Goal: Information Seeking & Learning: Learn about a topic

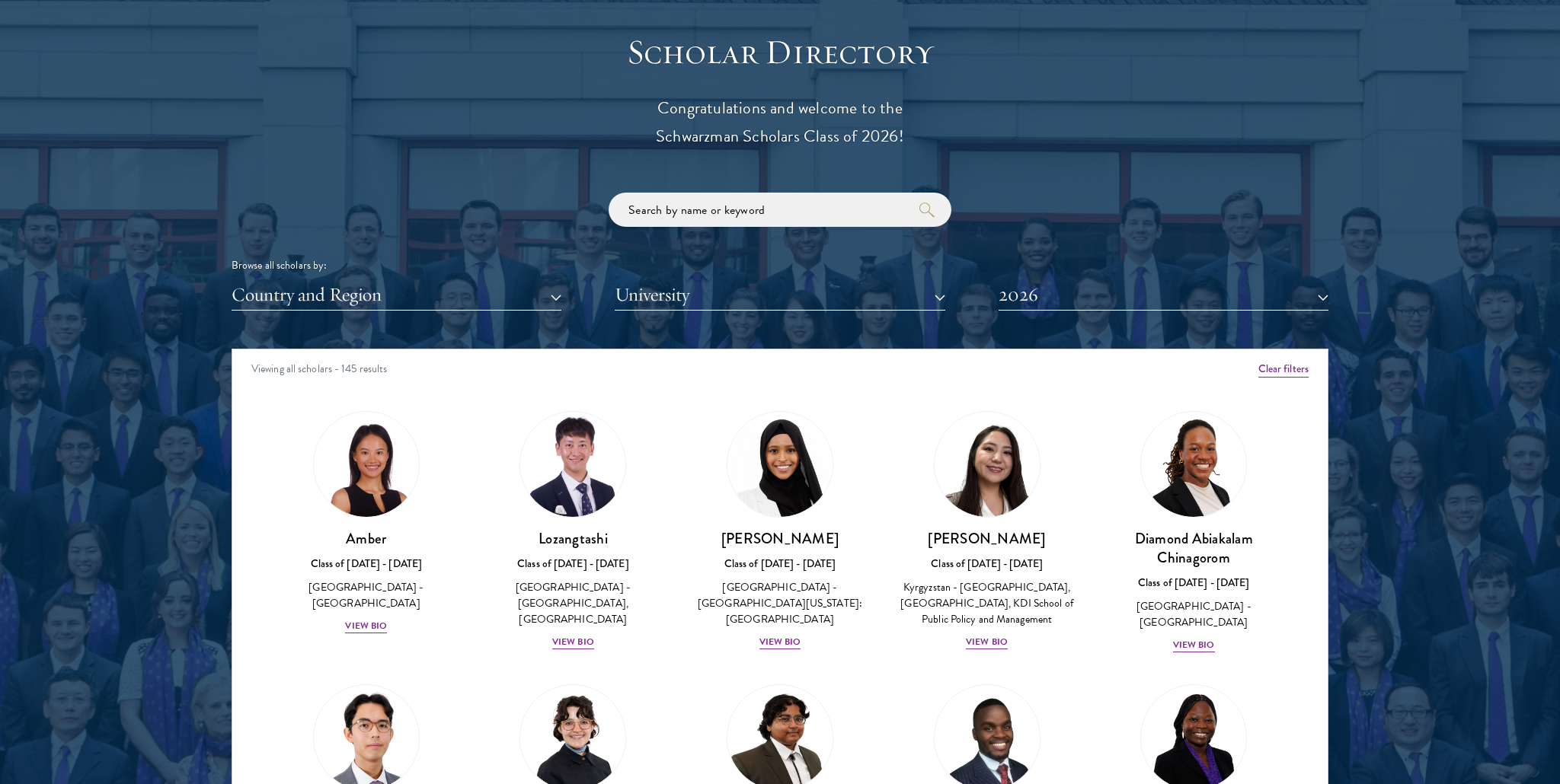
scroll to position [1857, 0]
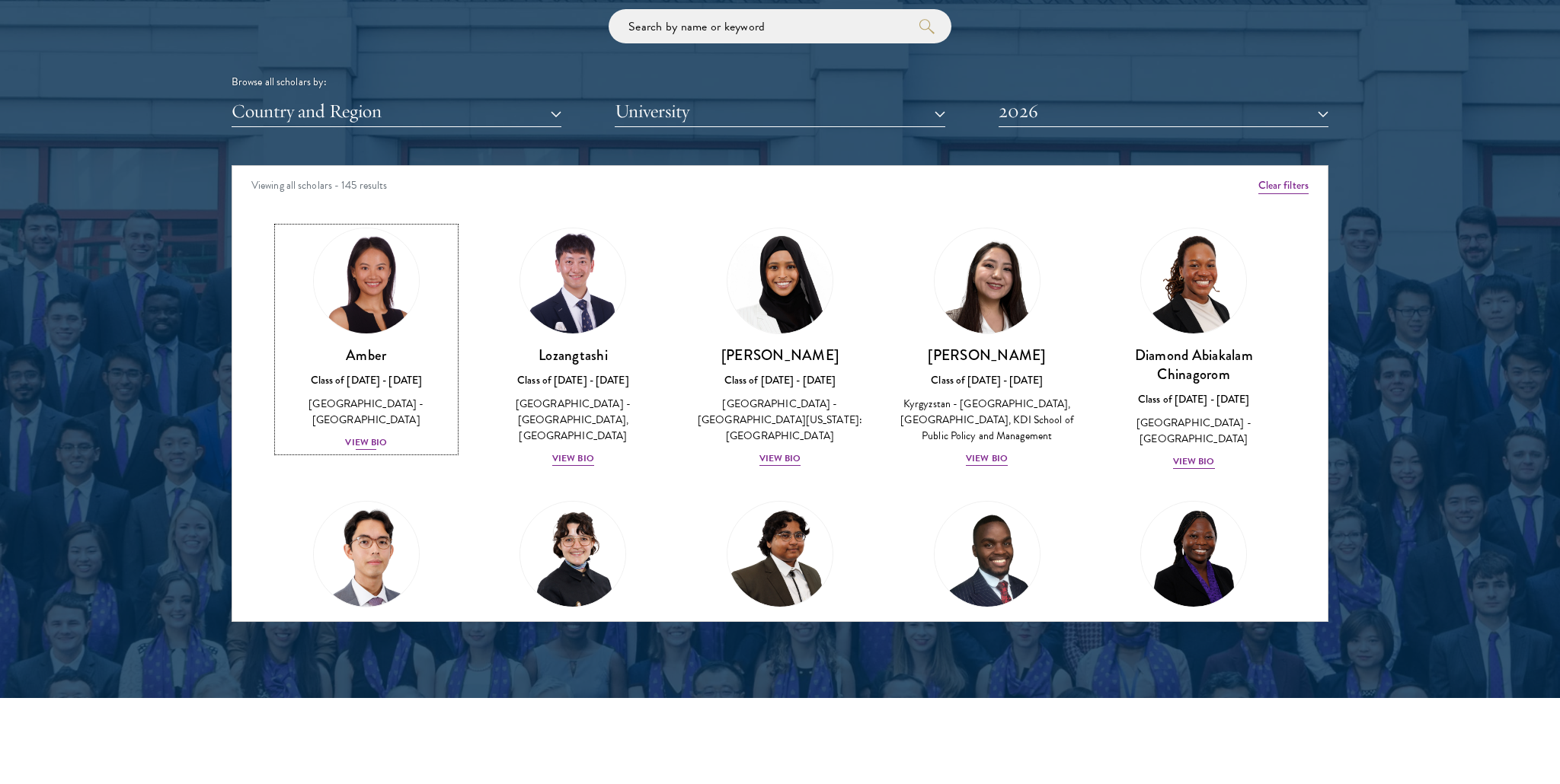
click at [379, 436] on div "View Bio" at bounding box center [366, 443] width 42 height 14
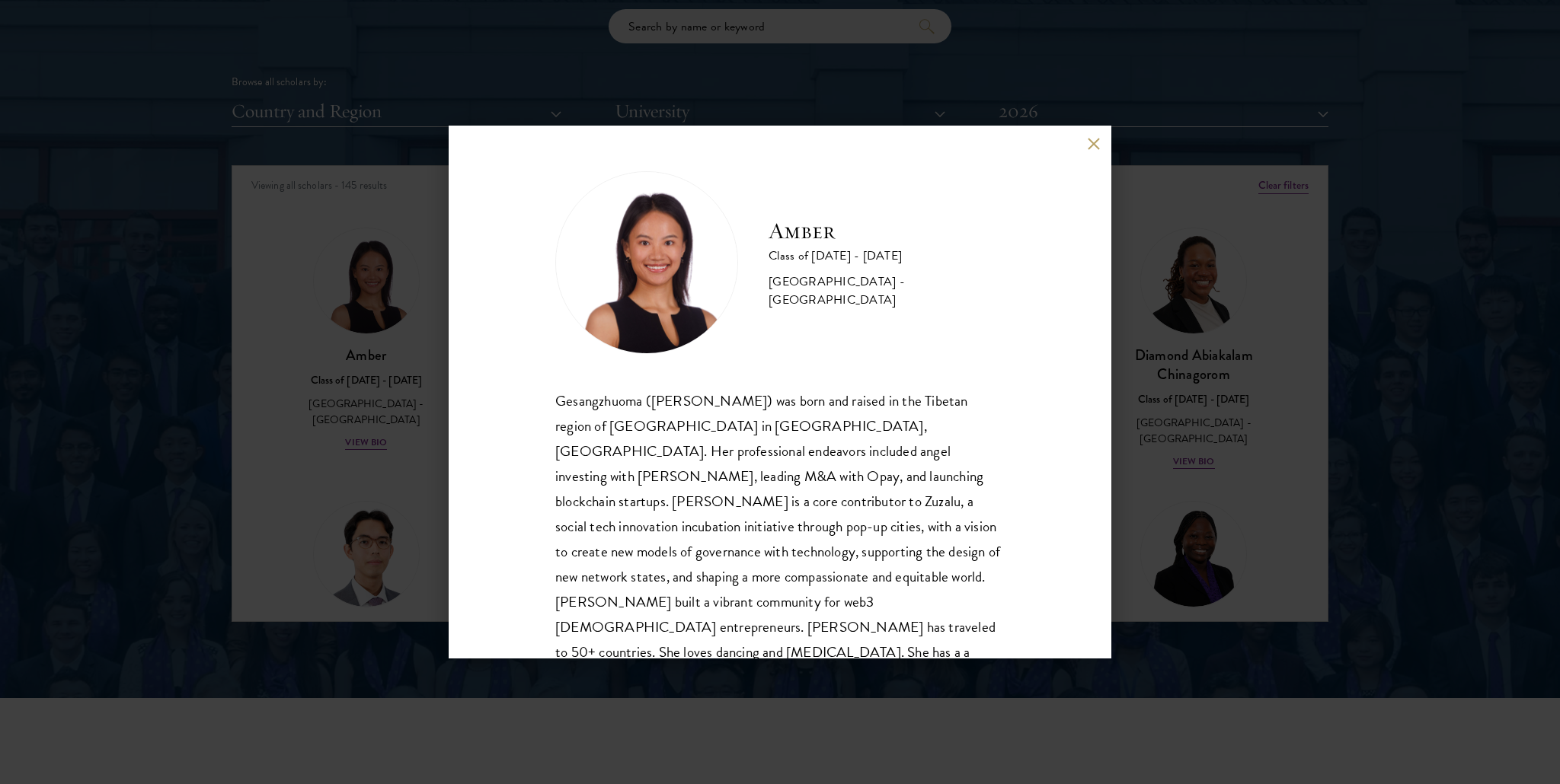
click at [1087, 140] on button at bounding box center [1093, 144] width 13 height 13
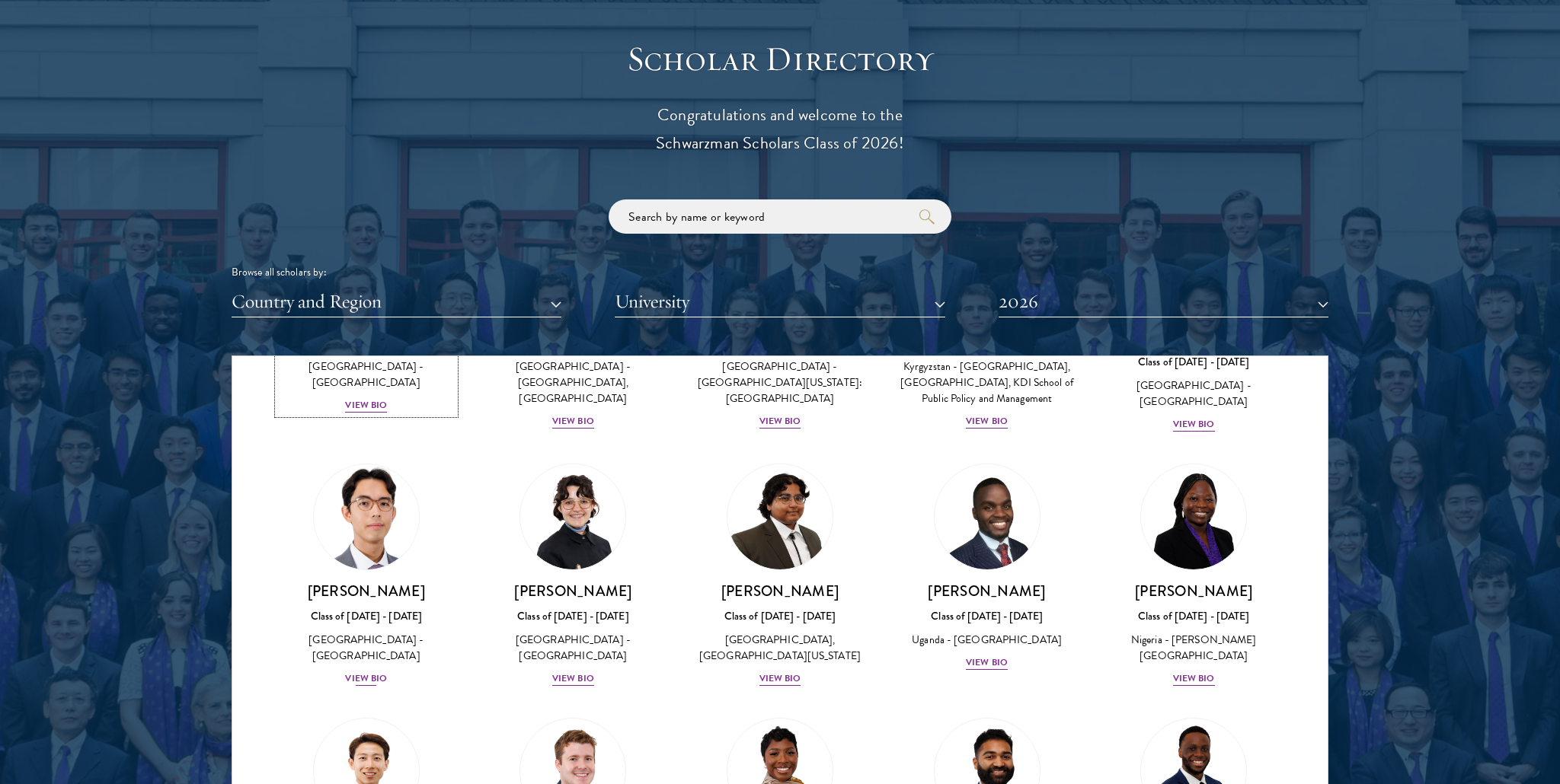
scroll to position [70, 0]
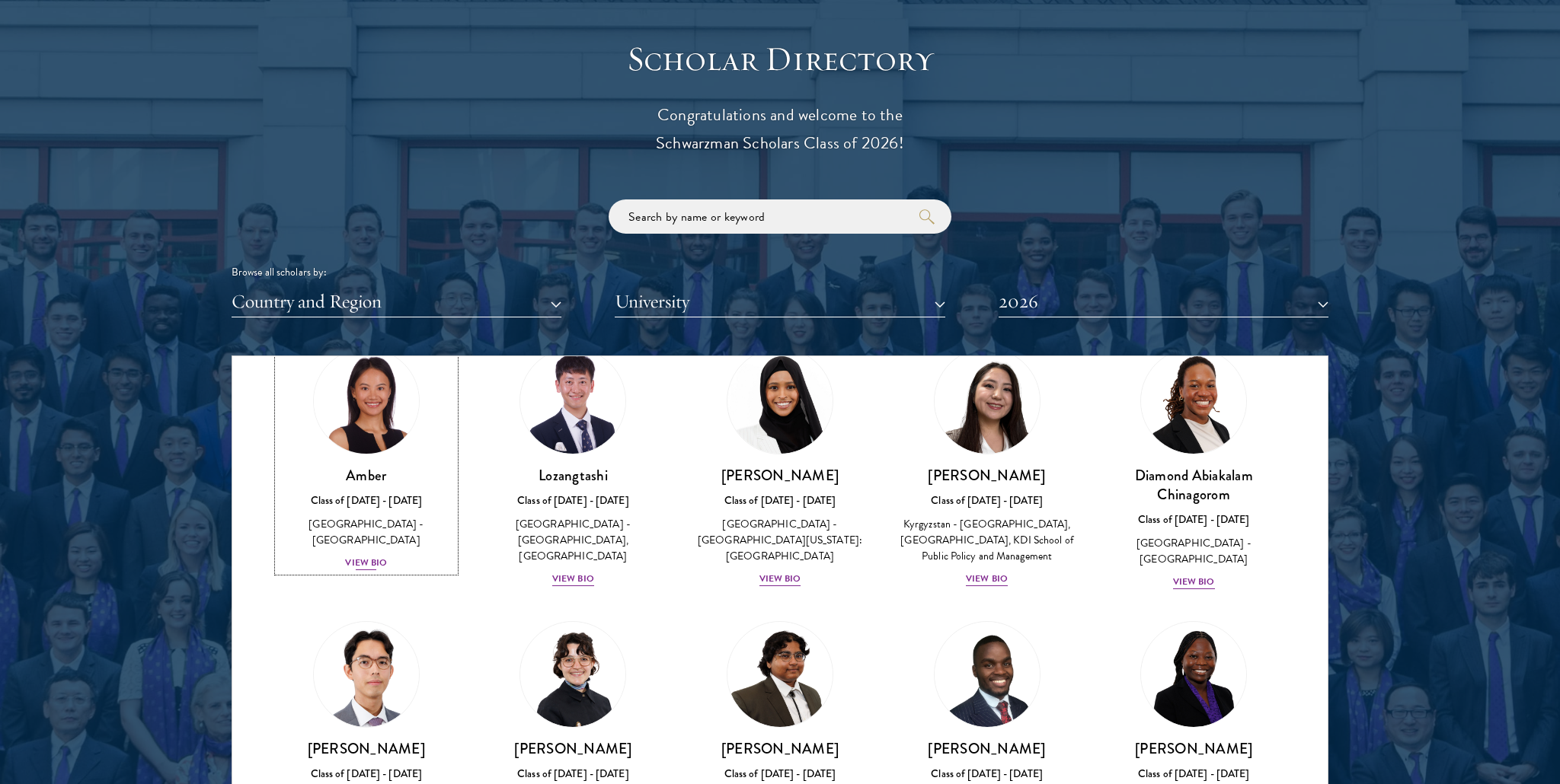
click at [379, 479] on h3 "Amber" at bounding box center [366, 475] width 177 height 19
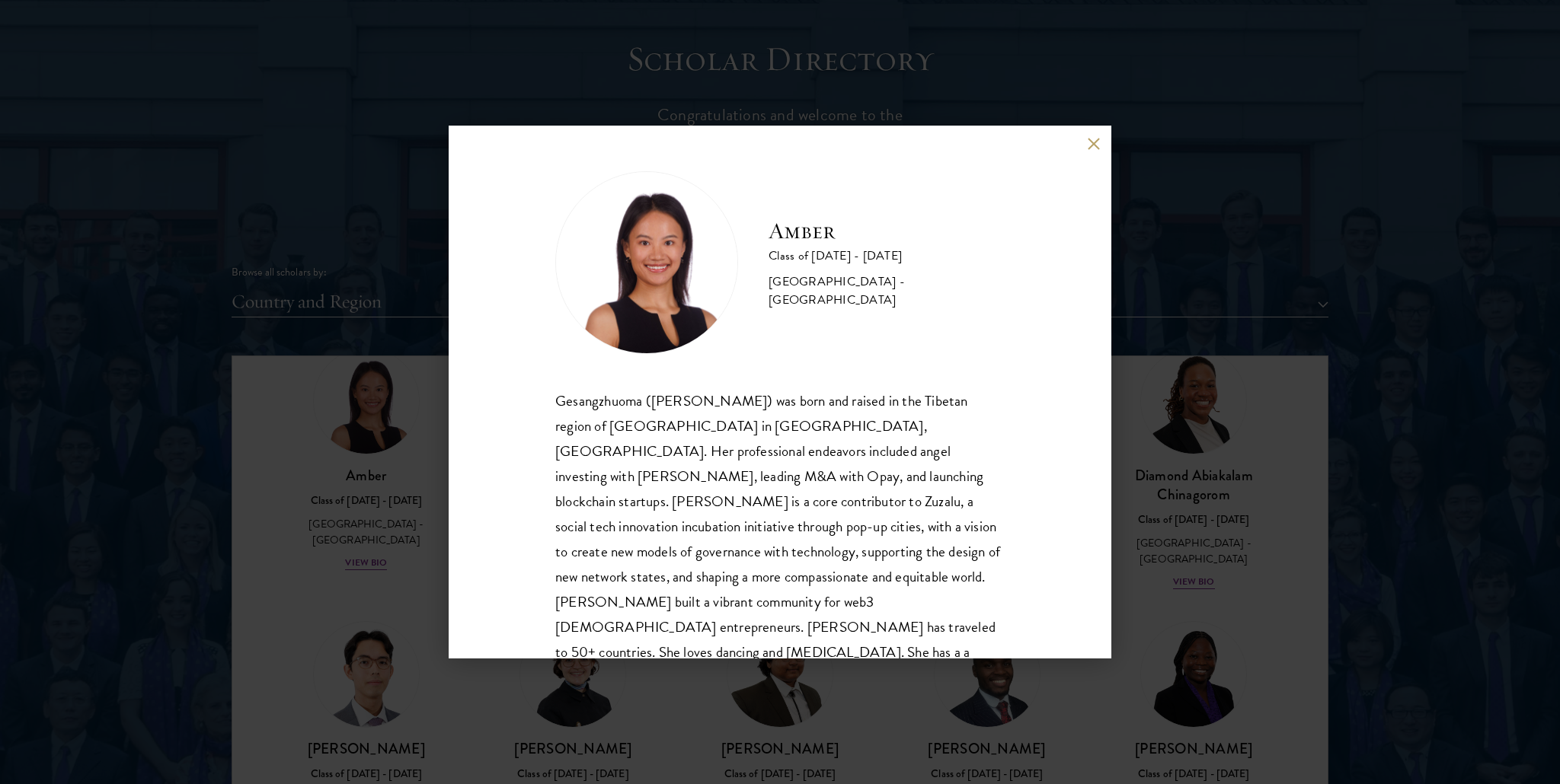
click at [1090, 150] on div "Amber Class of [DATE] - [DATE] [GEOGRAPHIC_DATA] - [GEOGRAPHIC_DATA] Gesangzhuo…" at bounding box center [780, 392] width 663 height 533
click at [1093, 145] on button at bounding box center [1093, 144] width 13 height 13
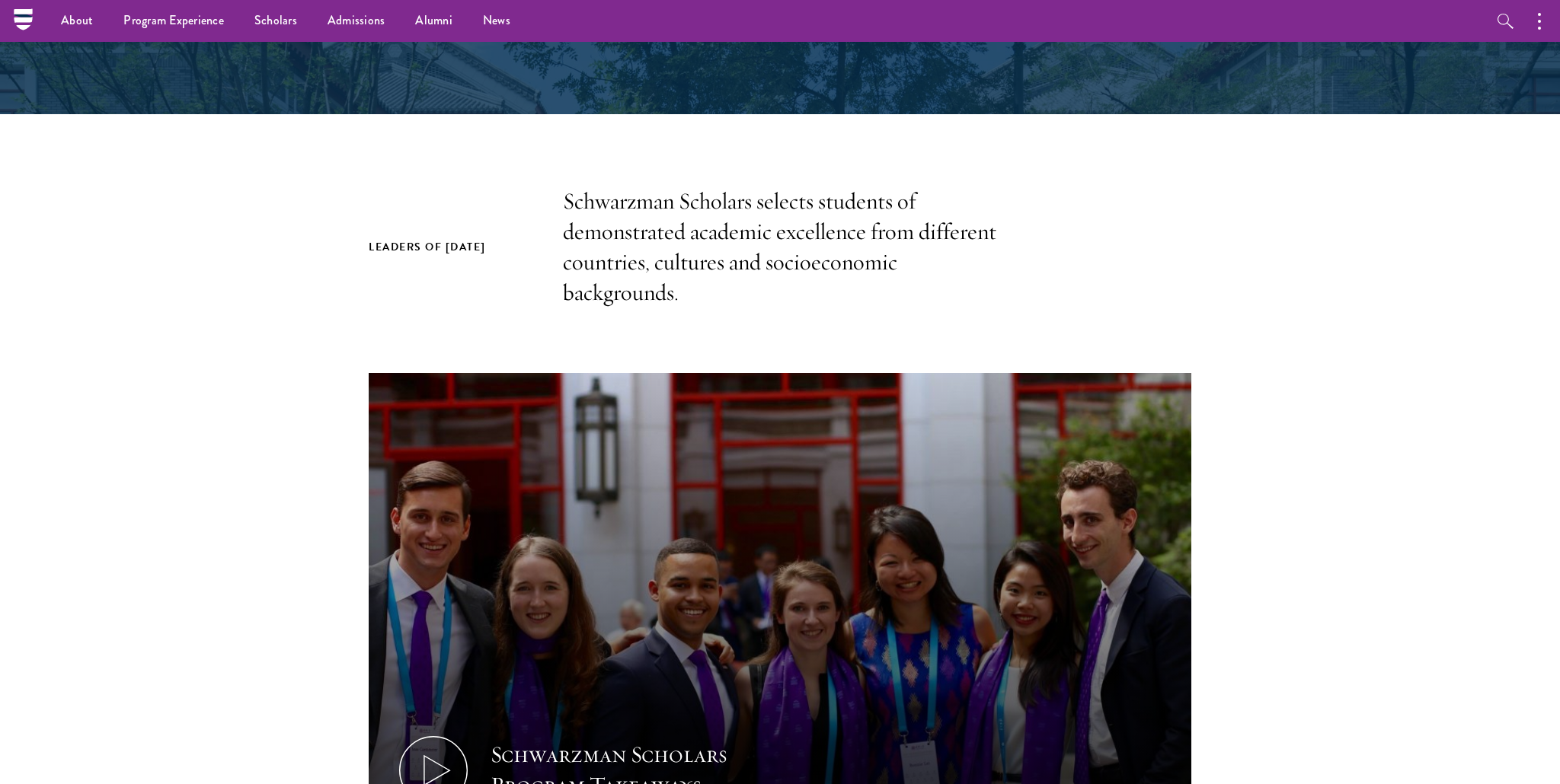
scroll to position [155, 0]
